Goal: Task Accomplishment & Management: Manage account settings

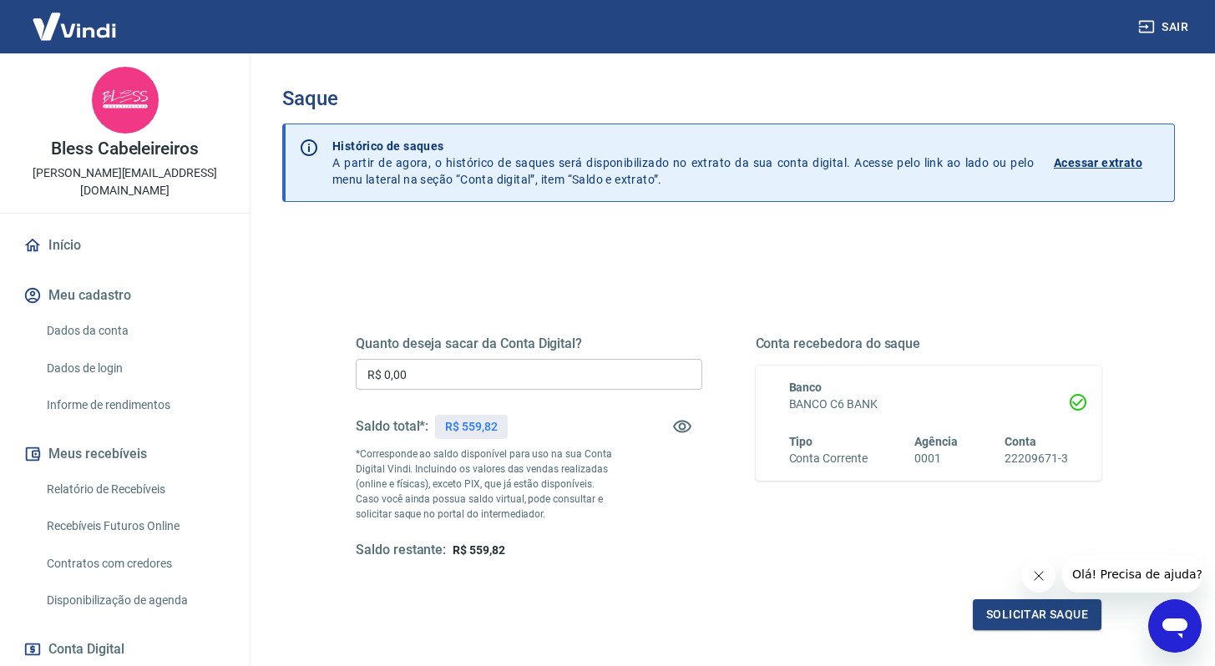
click at [448, 383] on input "R$ 0,00" at bounding box center [529, 374] width 347 height 31
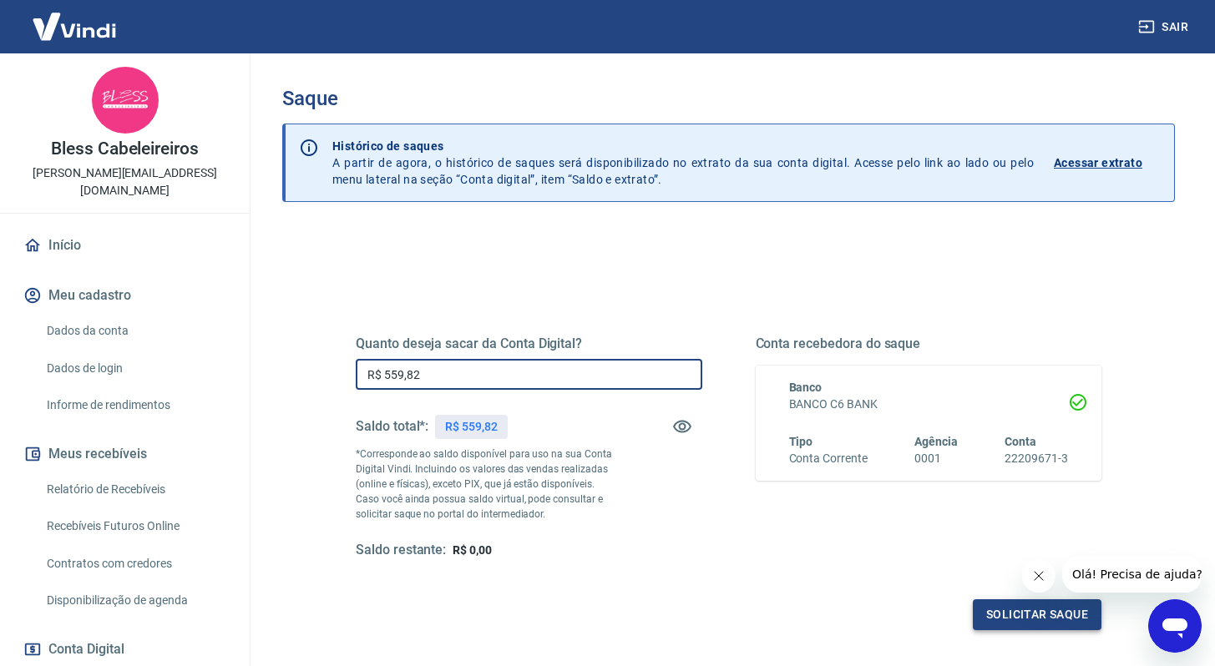
type input "R$ 559,82"
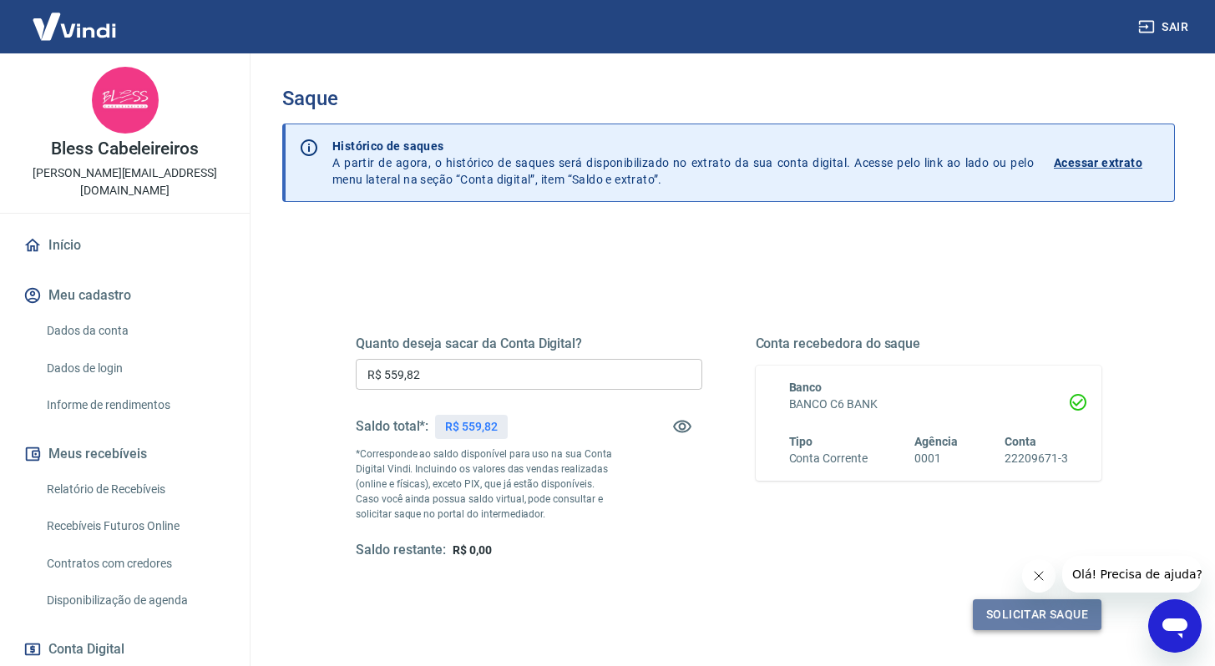
click at [1027, 611] on button "Solicitar saque" at bounding box center [1037, 615] width 129 height 31
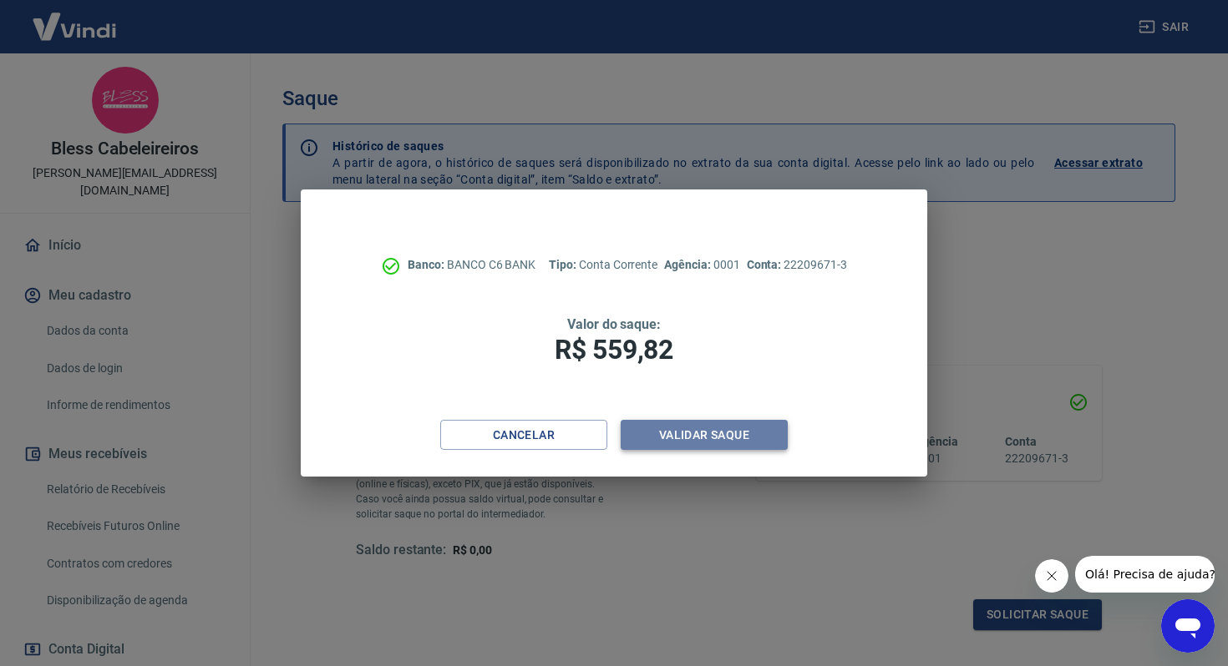
click at [676, 425] on button "Validar saque" at bounding box center [703, 435] width 167 height 31
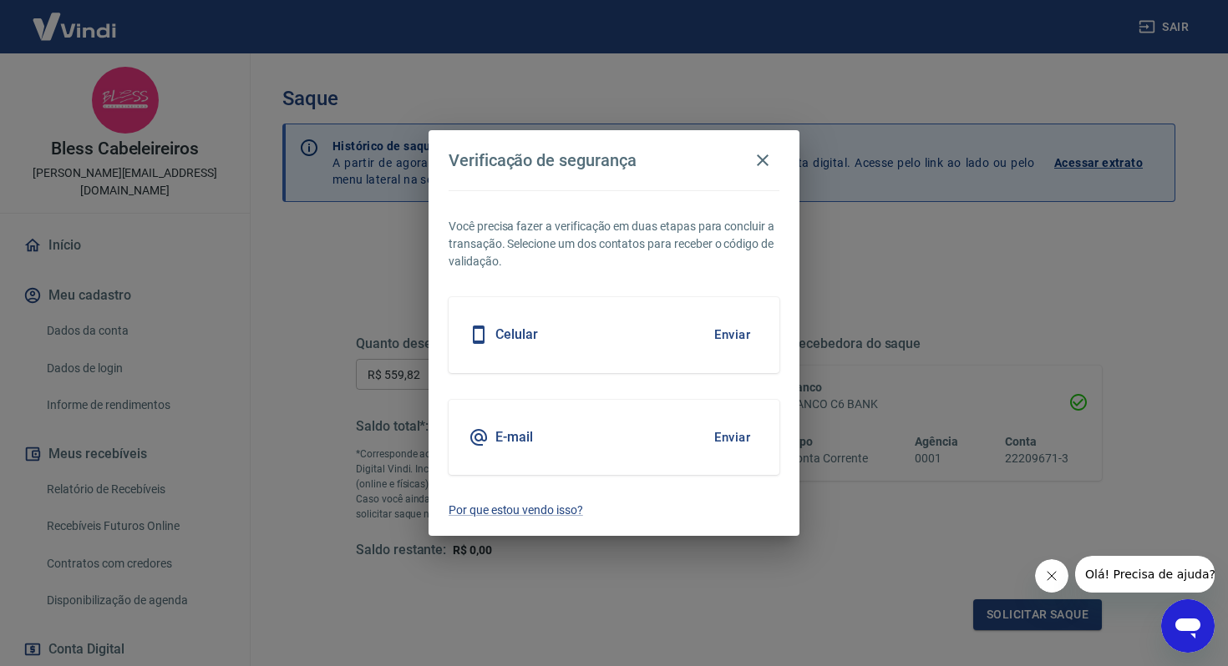
click at [734, 433] on button "Enviar" at bounding box center [732, 437] width 54 height 35
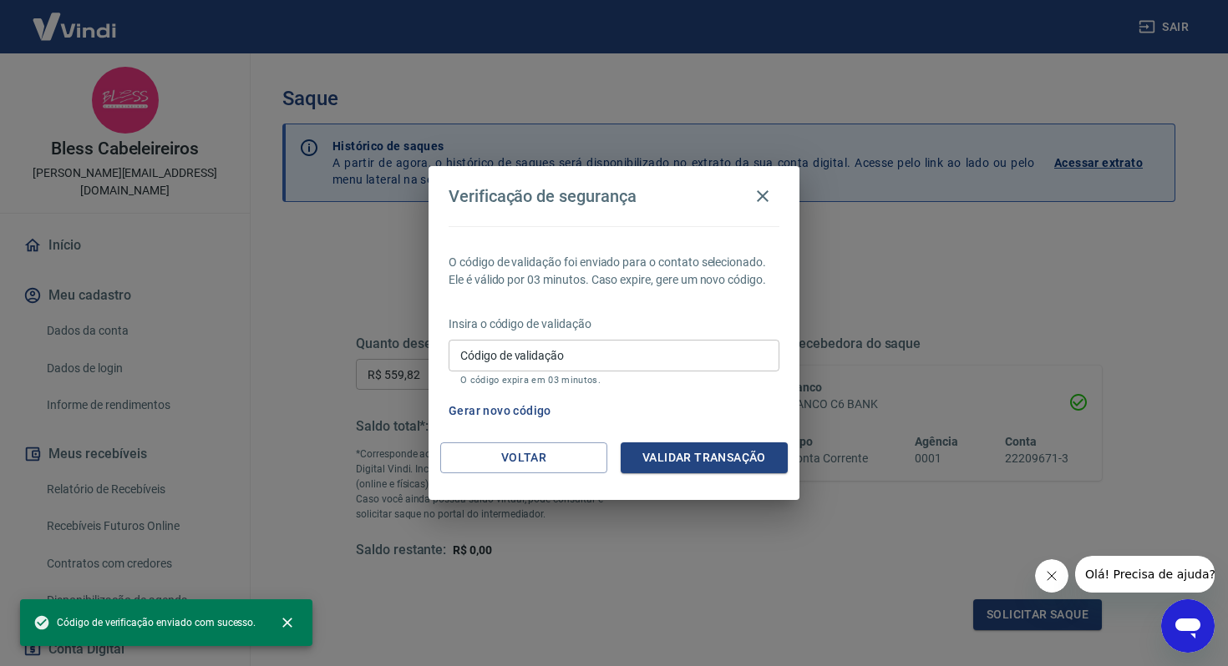
click at [615, 347] on input "Código de validação" at bounding box center [613, 355] width 331 height 31
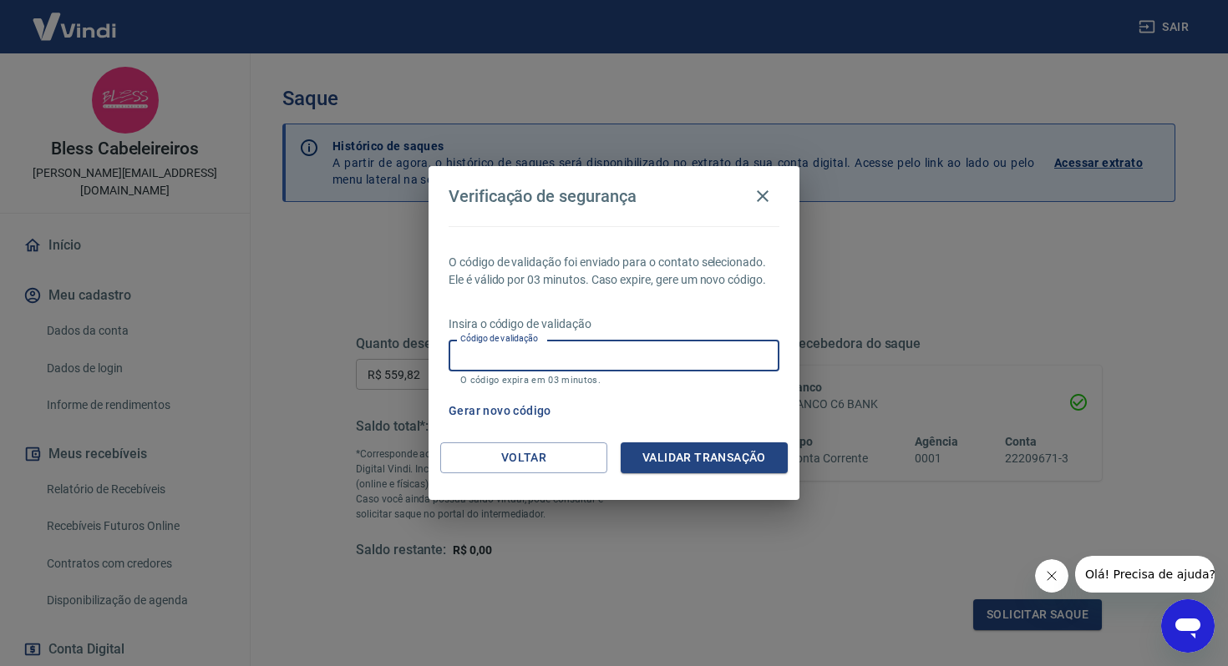
paste input "618152"
type input "618152"
click at [736, 471] on button "Validar transação" at bounding box center [703, 458] width 167 height 31
